Goal: Navigation & Orientation: Find specific page/section

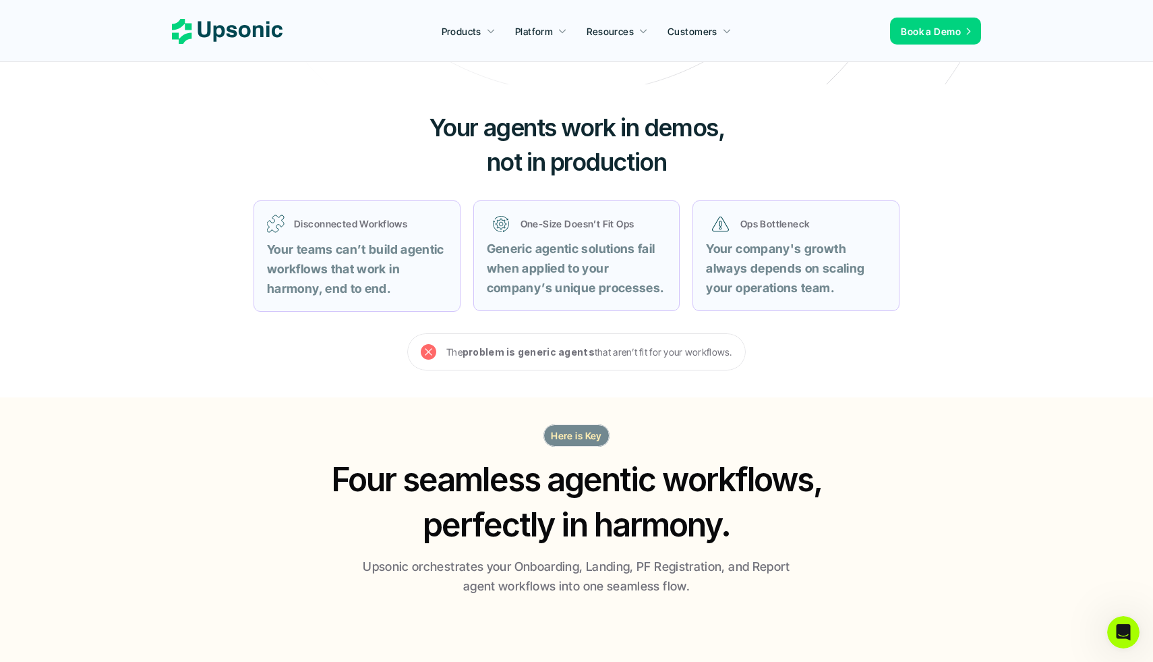
scroll to position [461, 0]
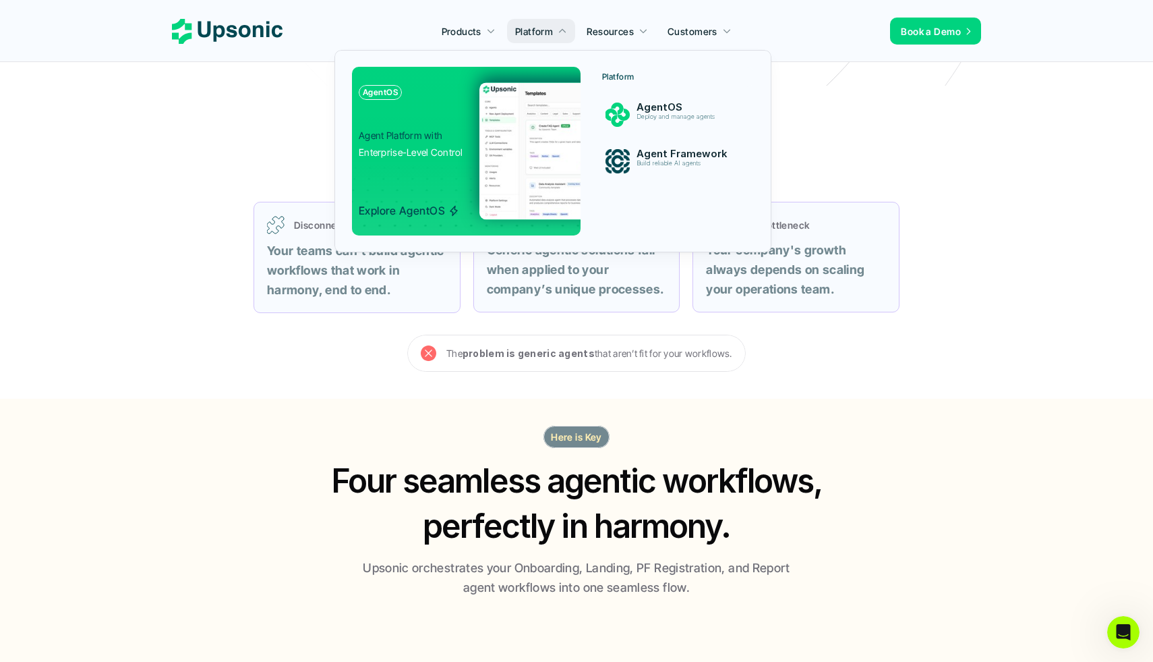
click at [528, 111] on img at bounding box center [621, 150] width 282 height 137
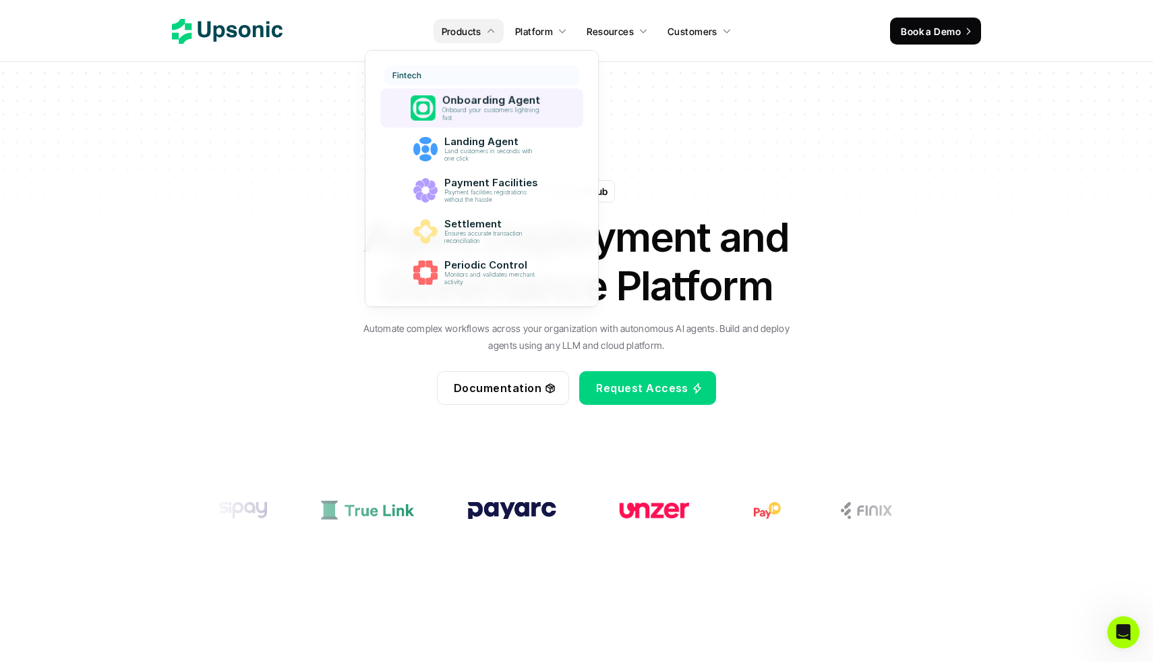
click at [472, 107] on p "Onboard your customers lightning fast" at bounding box center [493, 115] width 103 height 16
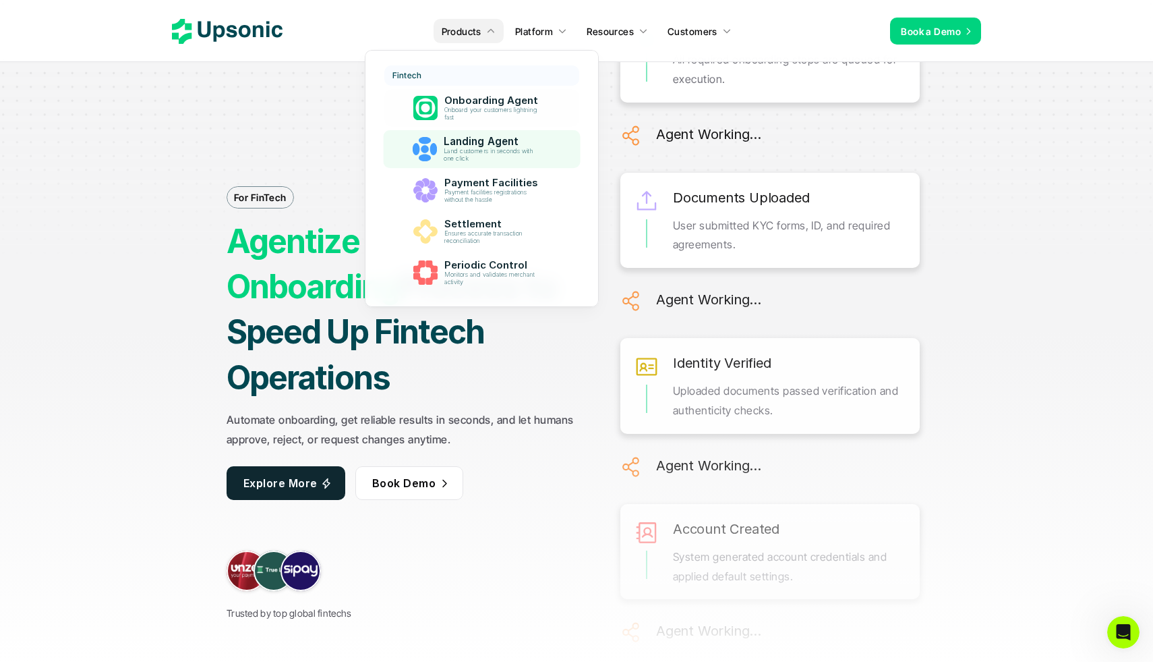
click at [482, 144] on p "Landing Agent" at bounding box center [493, 142] width 101 height 12
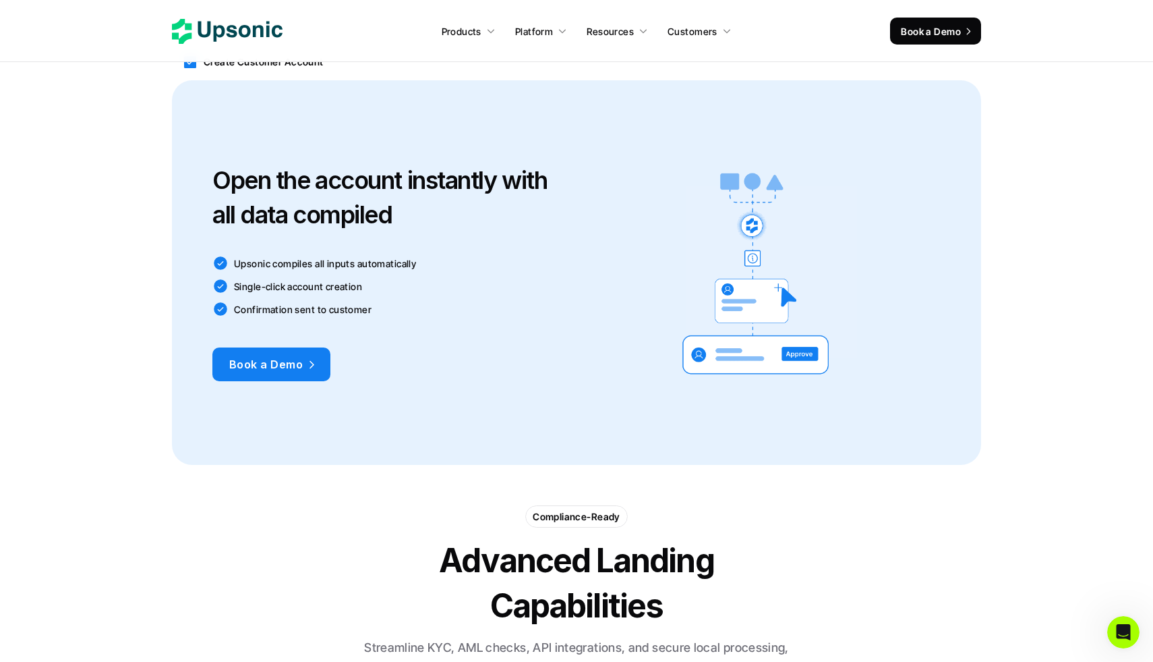
scroll to position [2005, 0]
